Goal: Browse casually

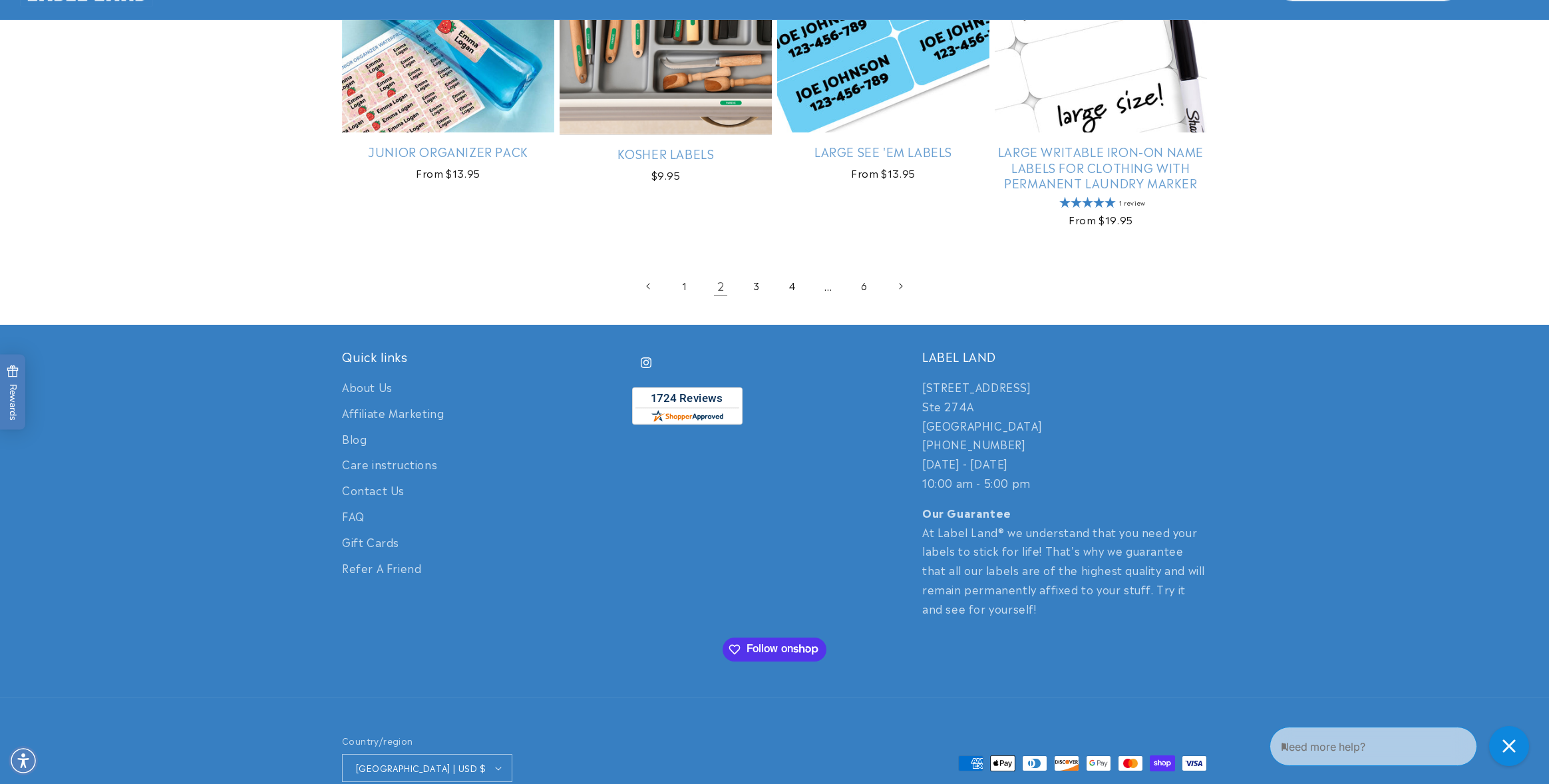
scroll to position [2708, 0]
